Goal: Find specific page/section: Find specific page/section

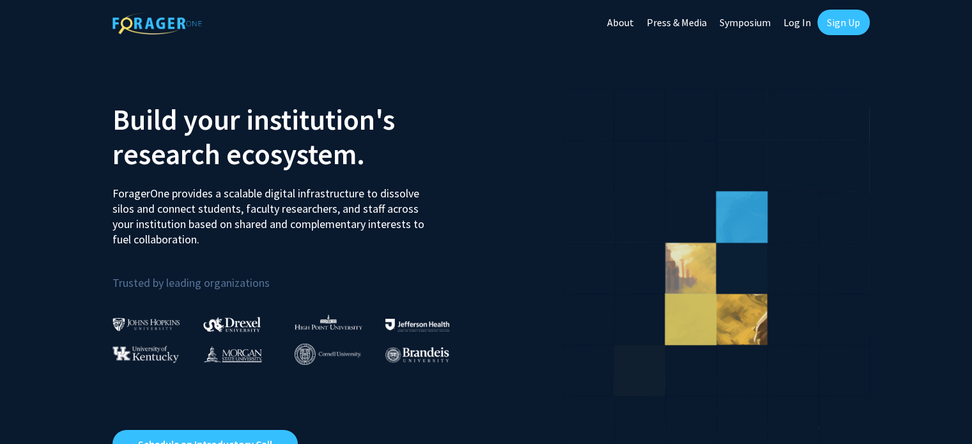
click at [802, 22] on link "Log In" at bounding box center [797, 22] width 40 height 45
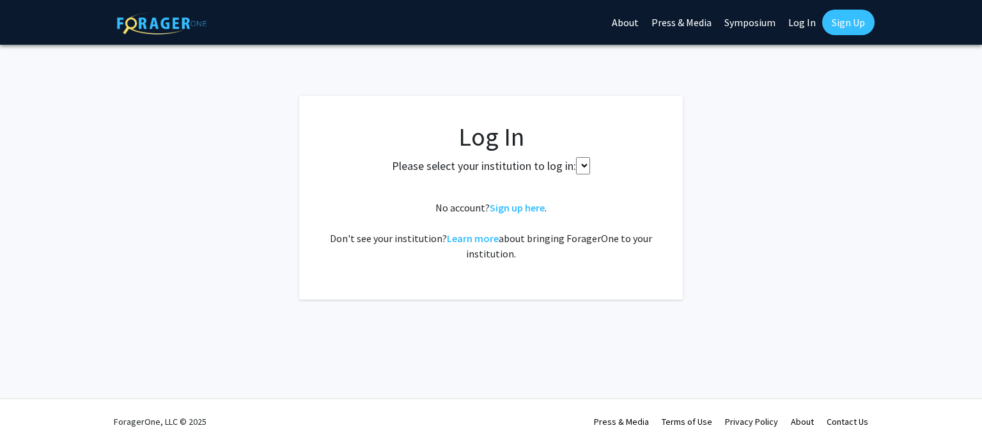
select select
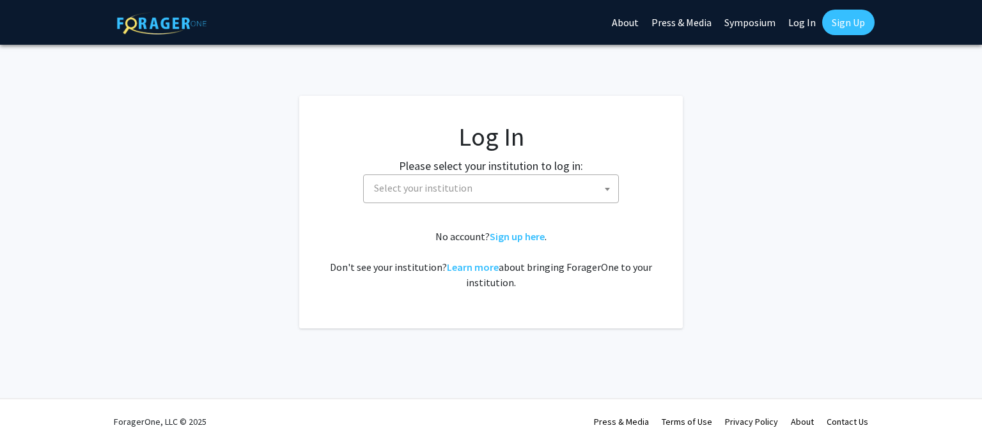
click at [498, 189] on span "Select your institution" at bounding box center [493, 188] width 249 height 26
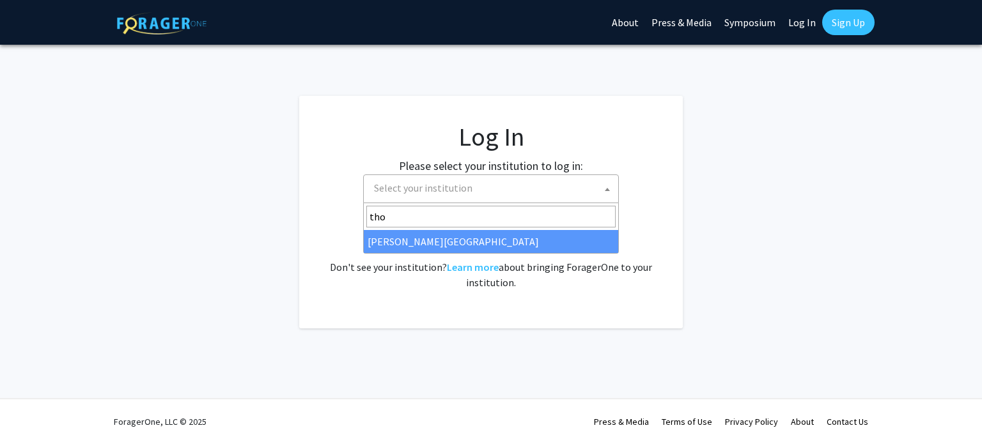
type input "[PERSON_NAME]"
select select "24"
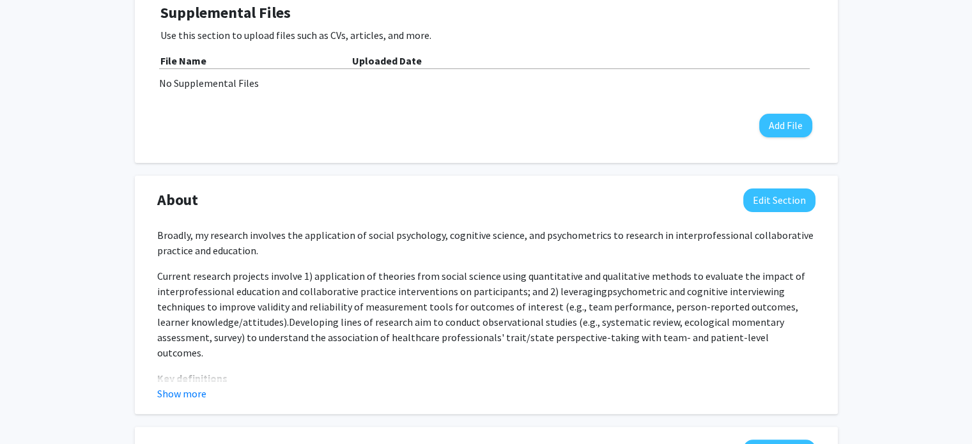
scroll to position [391, 0]
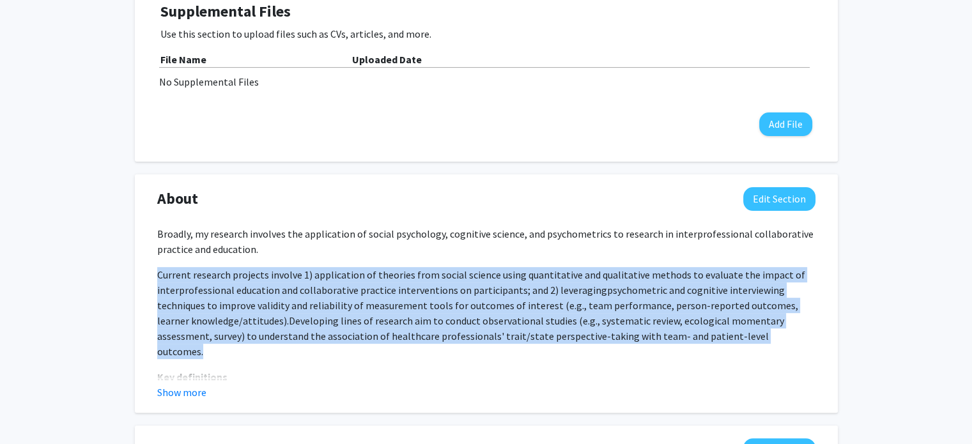
drag, startPoint x: 156, startPoint y: 261, endPoint x: 751, endPoint y: 317, distance: 597.8
click at [751, 317] on div "Broadly, my research involves the application of social psychology, cognitive s…" at bounding box center [487, 313] width 678 height 174
copy p "Current research projects involve 1) application of theories from social scienc…"
